Goal: Navigation & Orientation: Find specific page/section

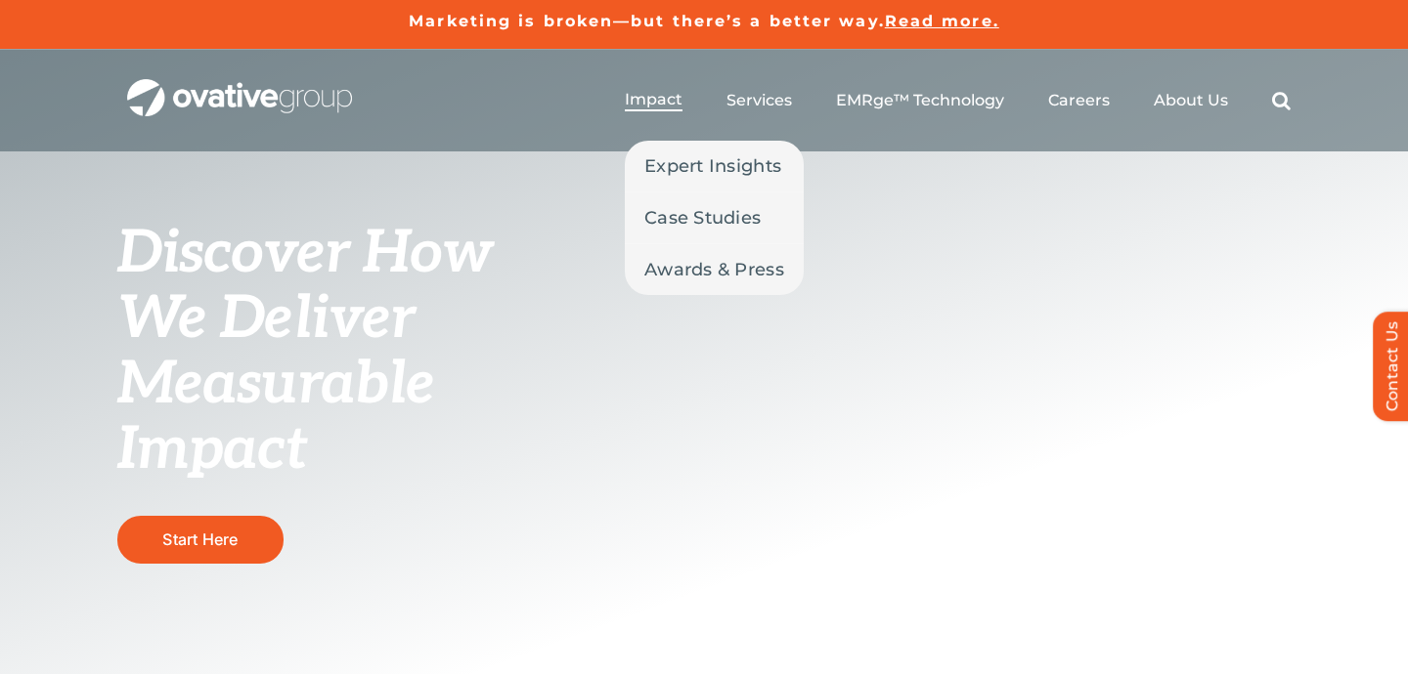
scroll to position [83, 0]
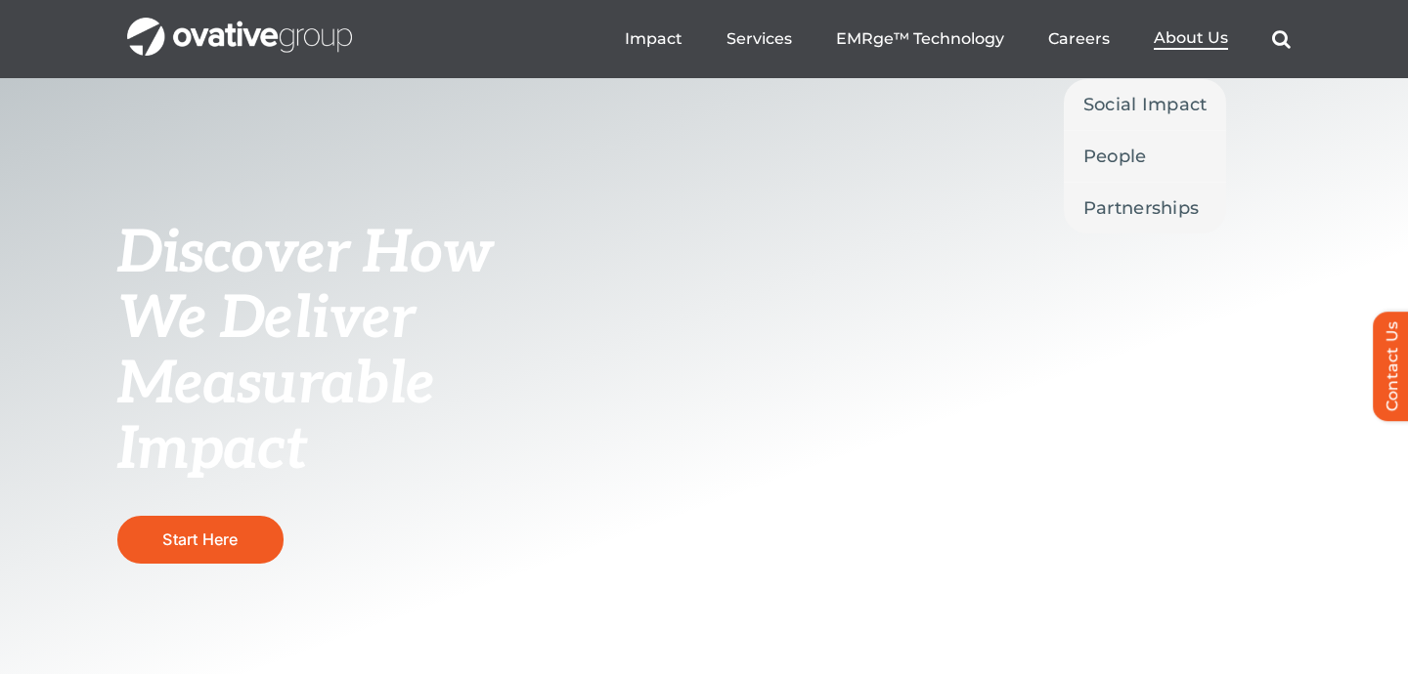
click at [1169, 40] on span "About Us" at bounding box center [1190, 38] width 74 height 20
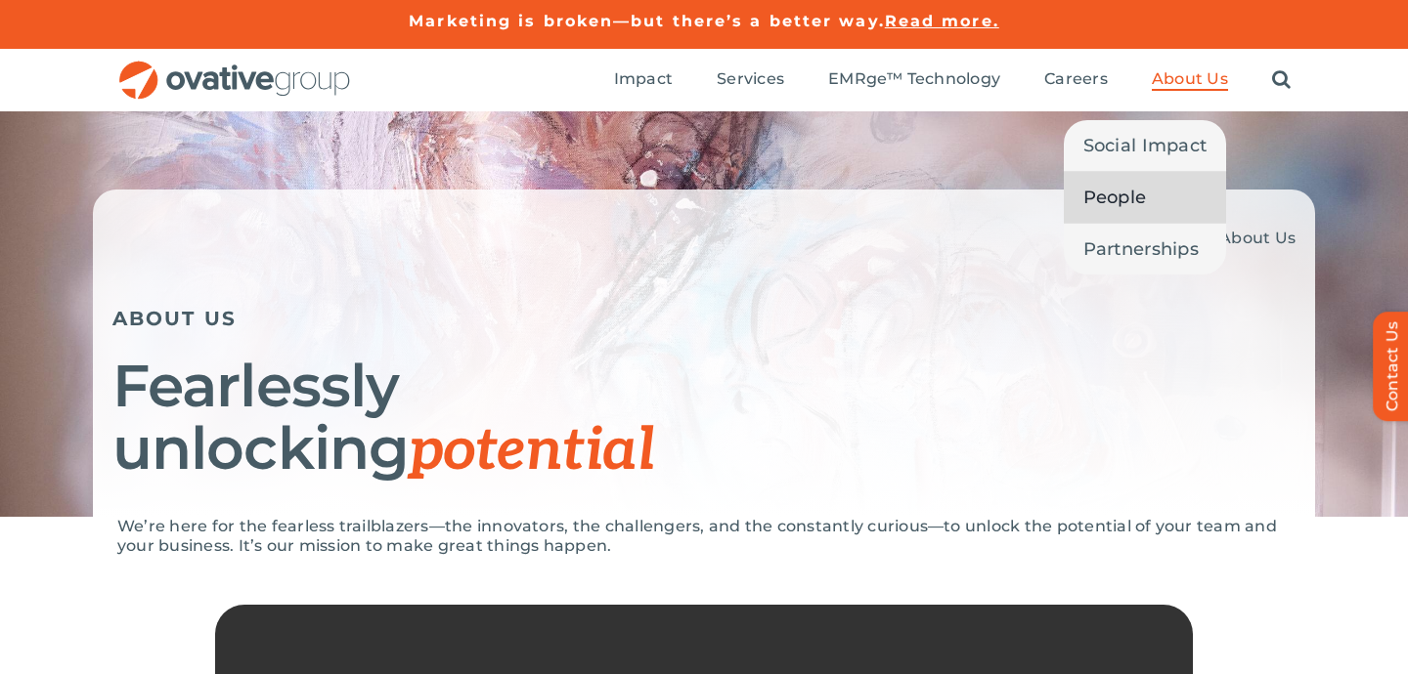
click at [1129, 186] on span "People" at bounding box center [1115, 197] width 64 height 27
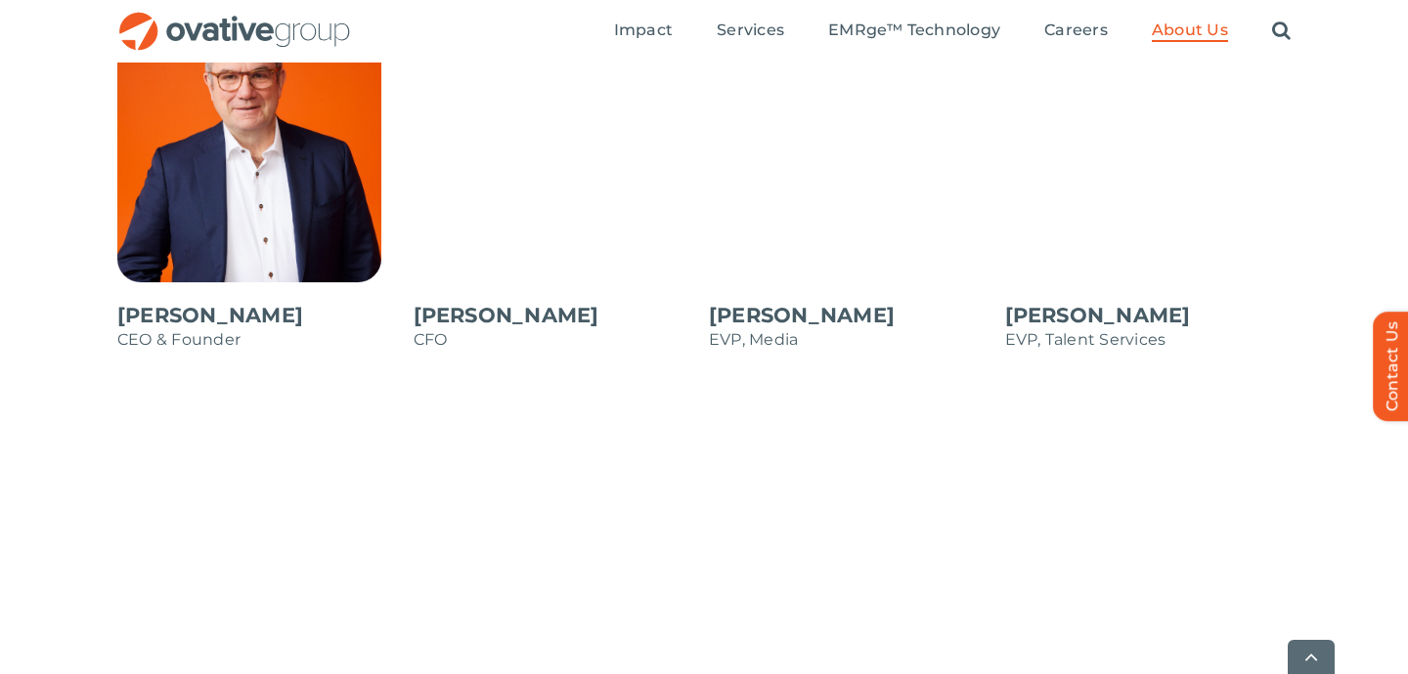
scroll to position [1771, 0]
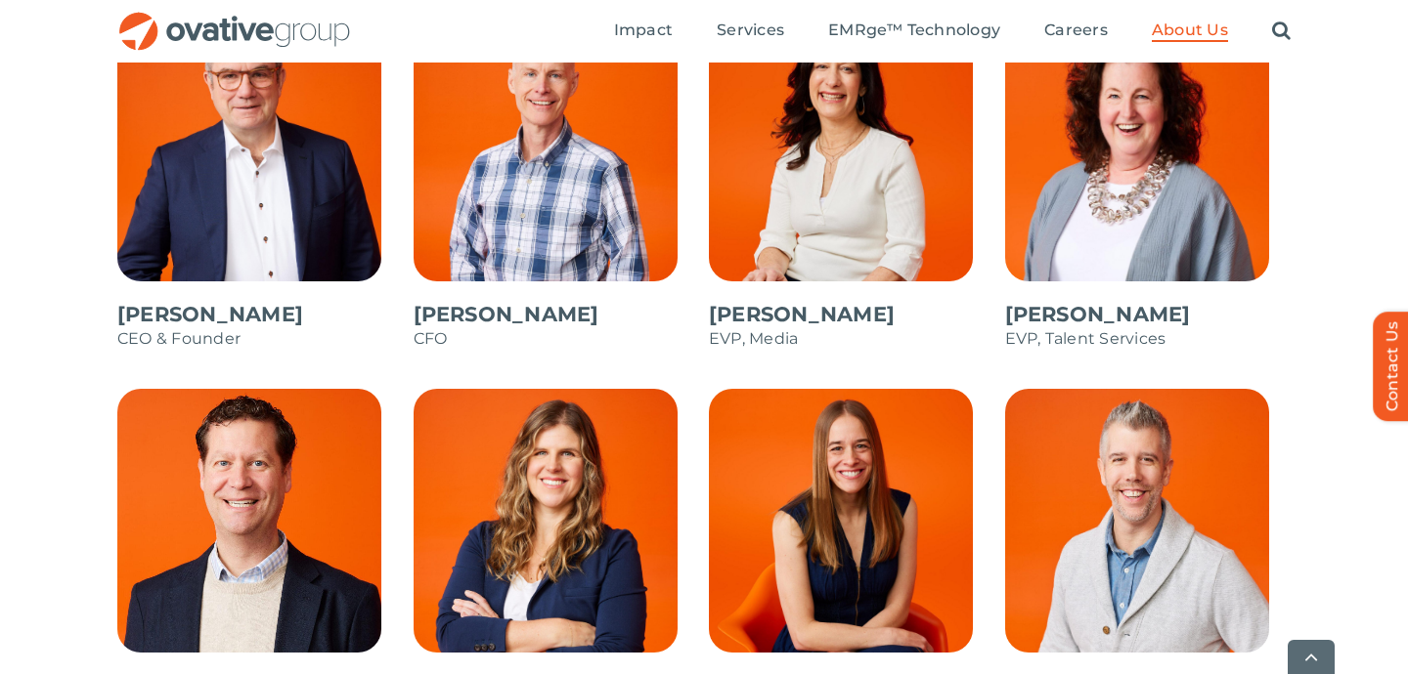
click at [537, 501] on span at bounding box center [556, 575] width 286 height 373
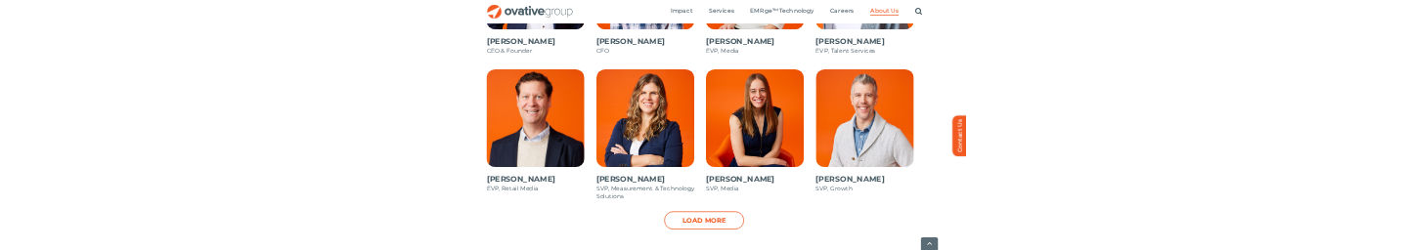
scroll to position [1990, 0]
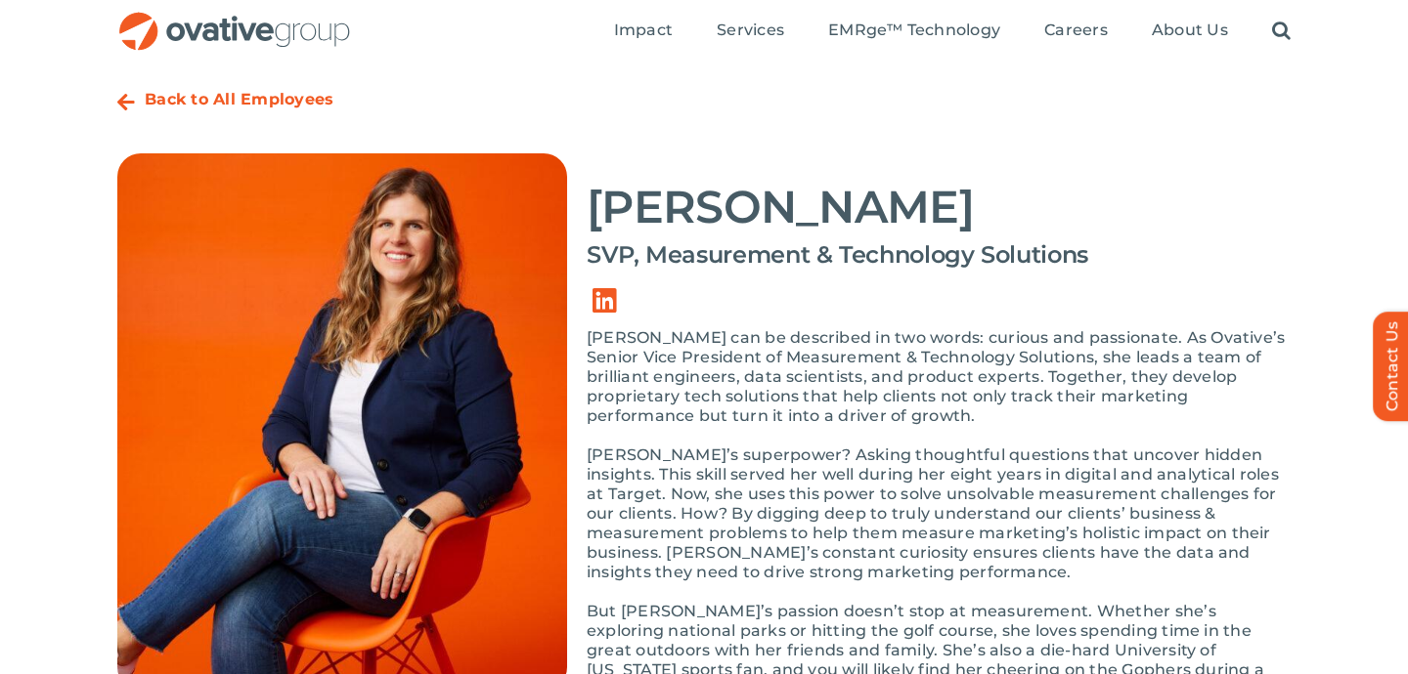
scroll to position [59, 0]
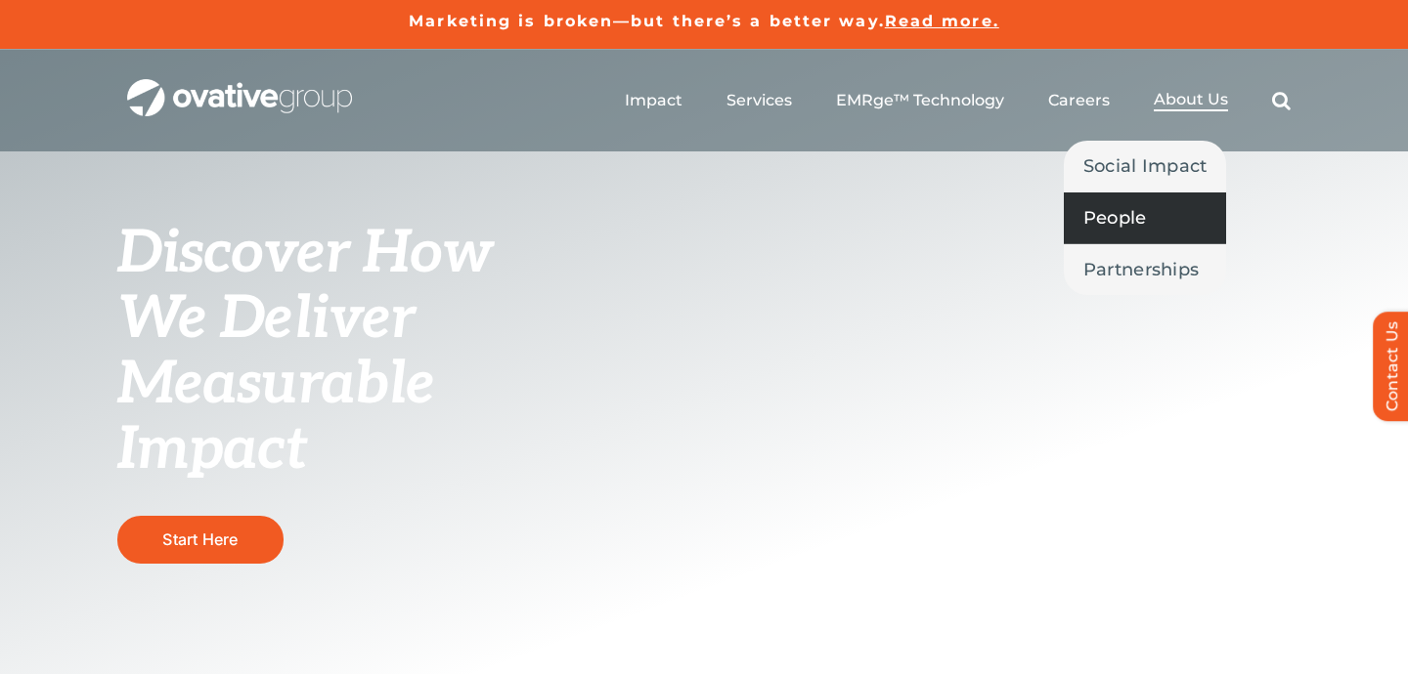
click at [1118, 211] on span "People" at bounding box center [1115, 217] width 64 height 27
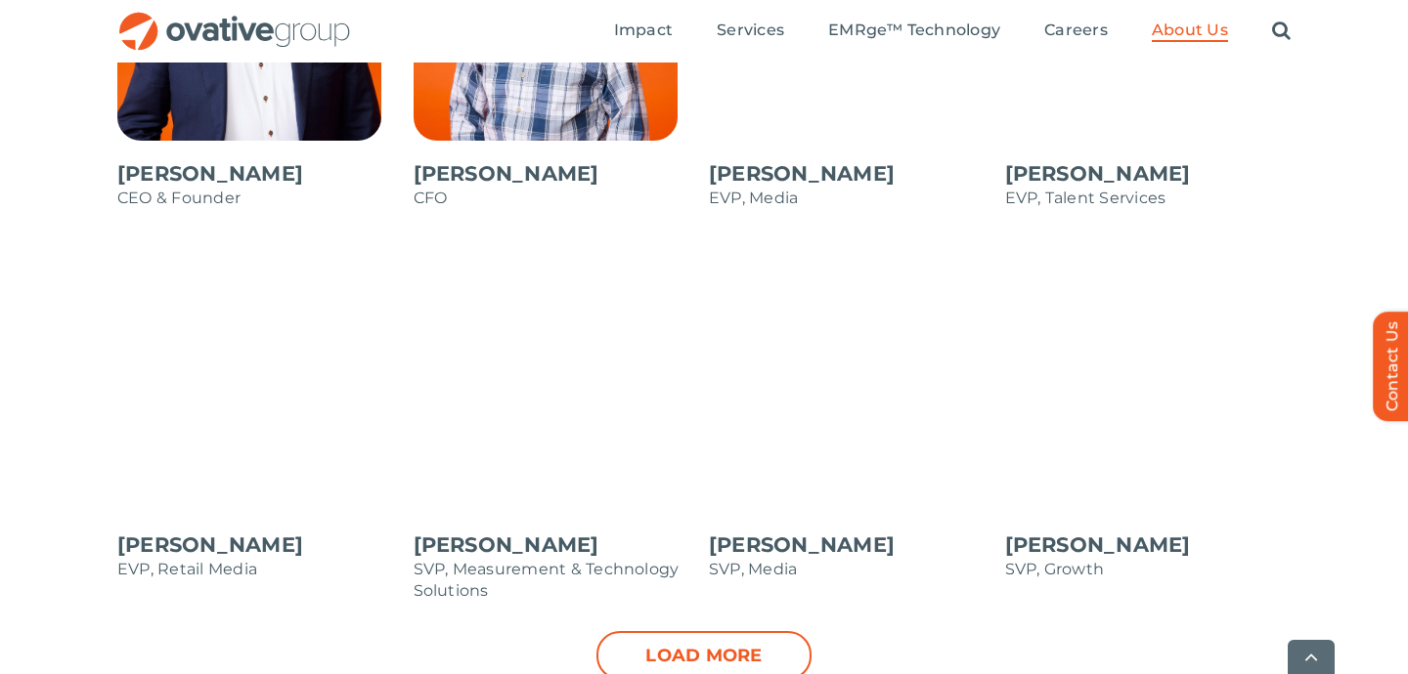
scroll to position [2165, 0]
